Goal: Communication & Community: Answer question/provide support

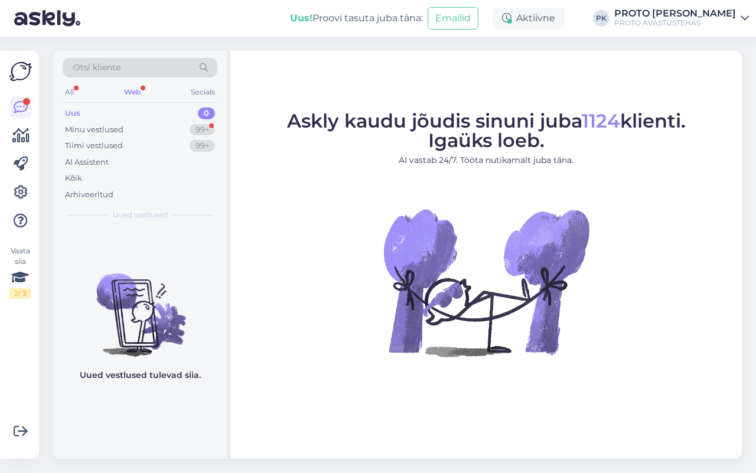
click at [119, 90] on div "All Web Socials" at bounding box center [140, 93] width 155 height 18
click at [131, 89] on div "Web" at bounding box center [132, 91] width 21 height 15
click at [84, 89] on div "All Web Socials" at bounding box center [140, 93] width 155 height 18
click at [76, 92] on div "All" at bounding box center [70, 91] width 14 height 15
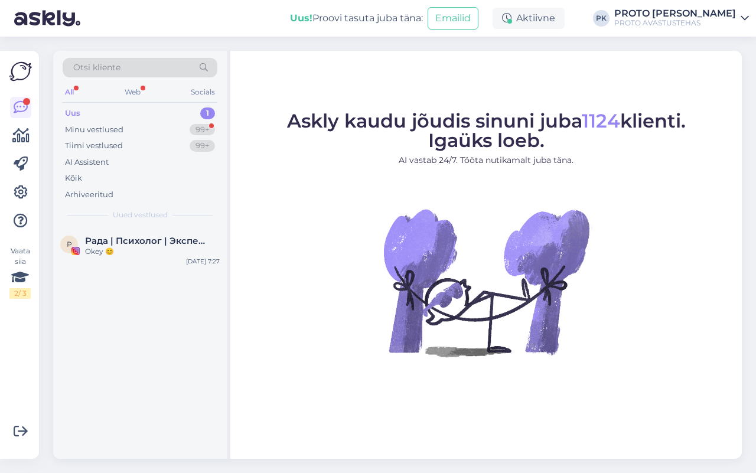
click at [116, 119] on div "Uus 1" at bounding box center [140, 113] width 155 height 17
click at [120, 129] on div "Minu vestlused" at bounding box center [94, 130] width 58 height 12
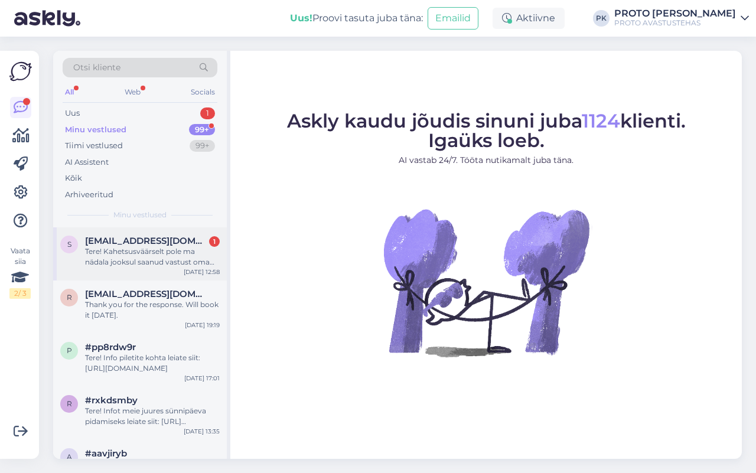
click at [173, 252] on div "Tere! Kahetsusväärselt pole ma nädala jooksul saanud vastust oma küsimustele,mi…" at bounding box center [152, 256] width 135 height 21
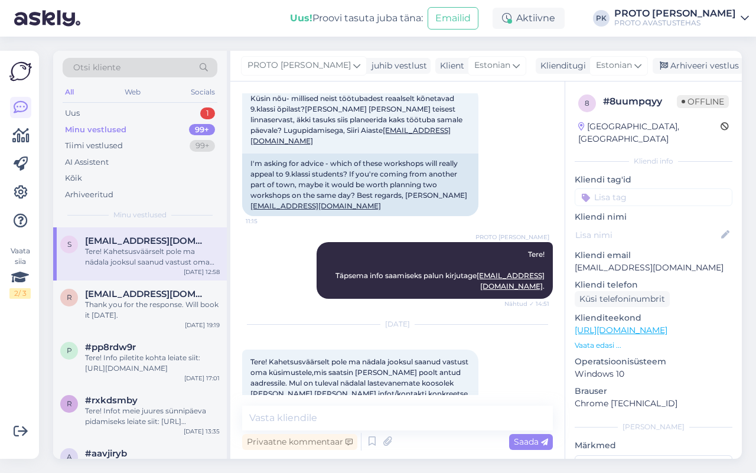
scroll to position [164, 0]
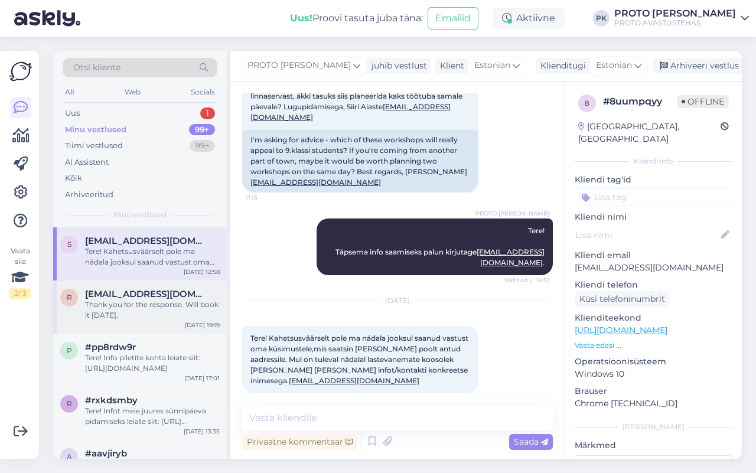
click at [155, 315] on div "Thank you for the response. Will book it [DATE]." at bounding box center [152, 310] width 135 height 21
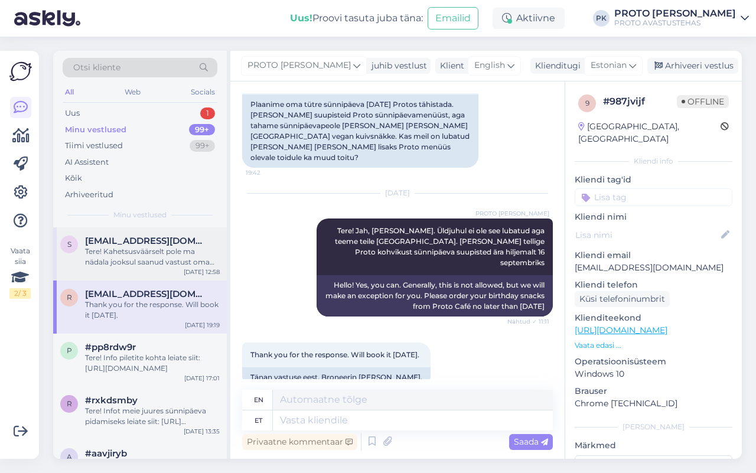
click at [166, 261] on div "Tere! Kahetsusväärselt pole ma nädala jooksul saanud vastust oma küsimustele,mi…" at bounding box center [152, 256] width 135 height 21
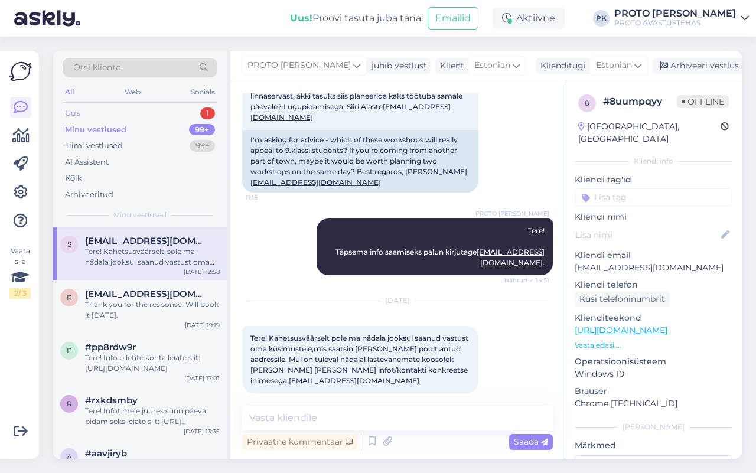
click at [136, 117] on div "Uus 1" at bounding box center [140, 113] width 155 height 17
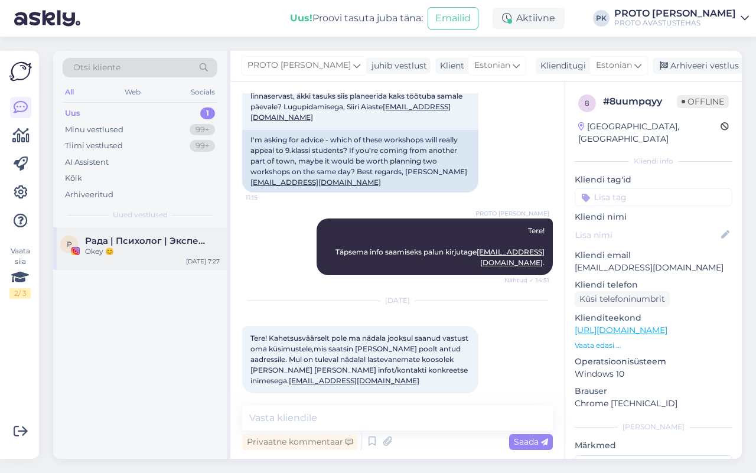
click at [128, 242] on span "Рада | Психолог | Эксперт по развитию детей" at bounding box center [146, 241] width 123 height 11
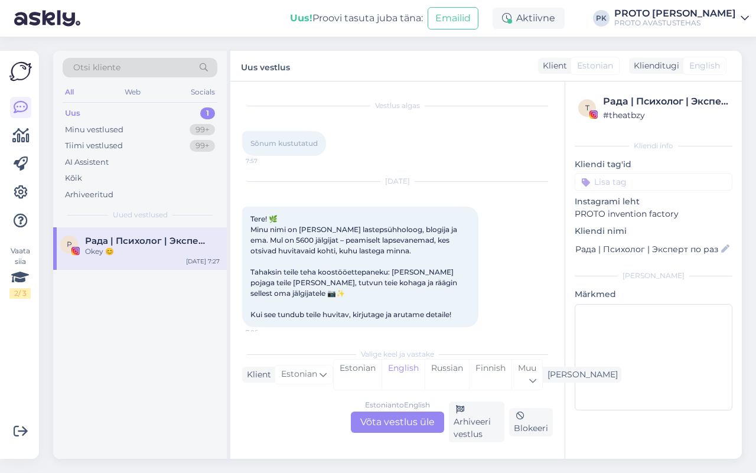
scroll to position [415, 0]
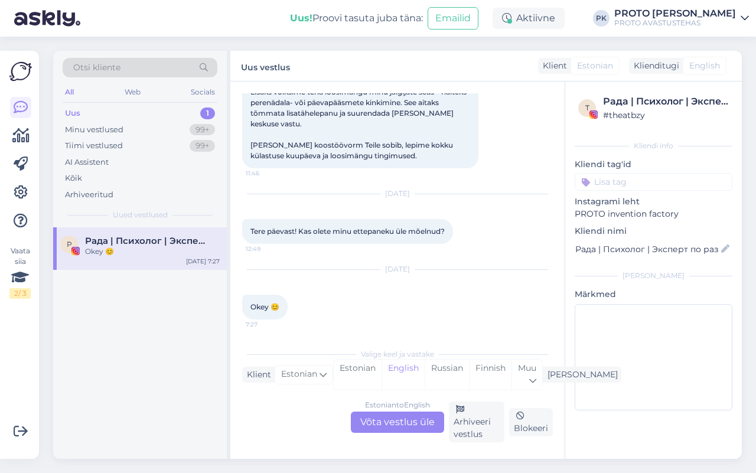
click at [92, 114] on div "Uus 1" at bounding box center [140, 113] width 155 height 17
click at [79, 87] on div "All Web Socials" at bounding box center [140, 93] width 155 height 18
click at [148, 87] on div "All Web Socials" at bounding box center [140, 93] width 155 height 18
click at [128, 87] on div "Web" at bounding box center [132, 91] width 21 height 15
